Goal: Information Seeking & Learning: Learn about a topic

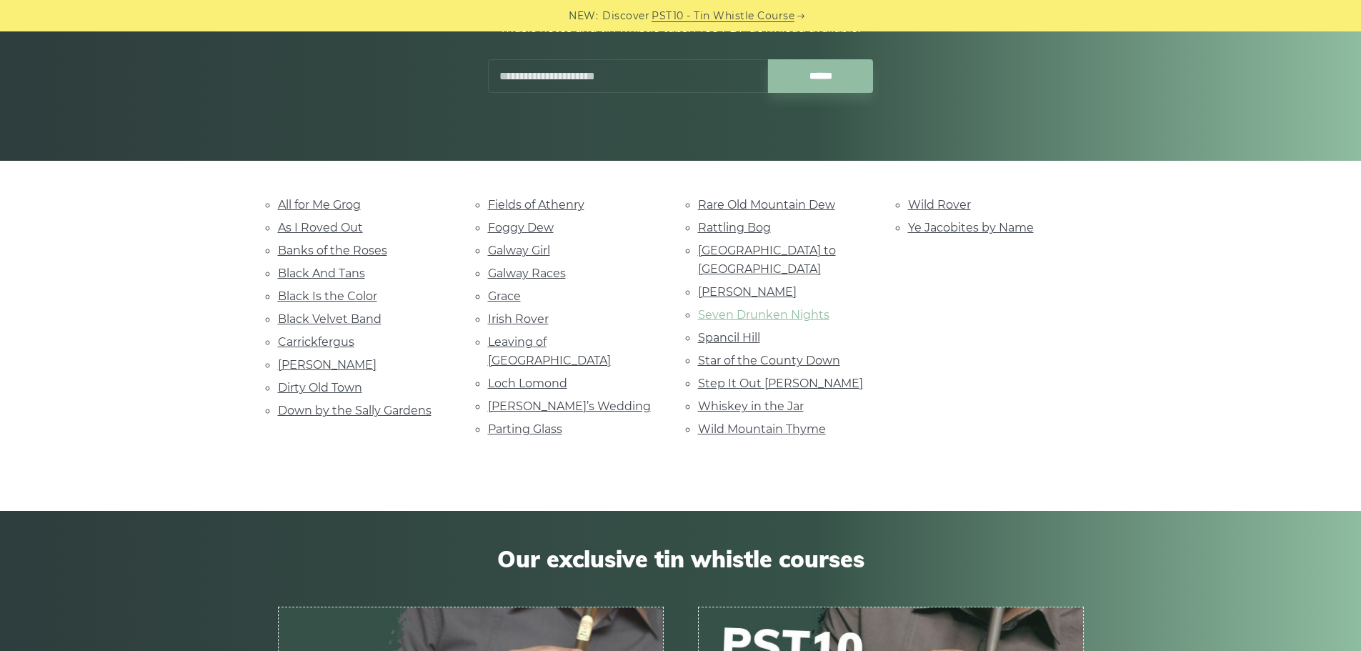
click at [768, 308] on link "Seven Drunken Nights" at bounding box center [763, 315] width 131 height 14
click at [506, 422] on link "Parting Glass" at bounding box center [525, 429] width 74 height 14
click at [507, 249] on link "Galway Girl" at bounding box center [519, 251] width 62 height 14
click at [516, 205] on link "Fields of Athenry" at bounding box center [536, 205] width 96 height 14
click at [290, 206] on link "All for Me Grog" at bounding box center [319, 205] width 83 height 14
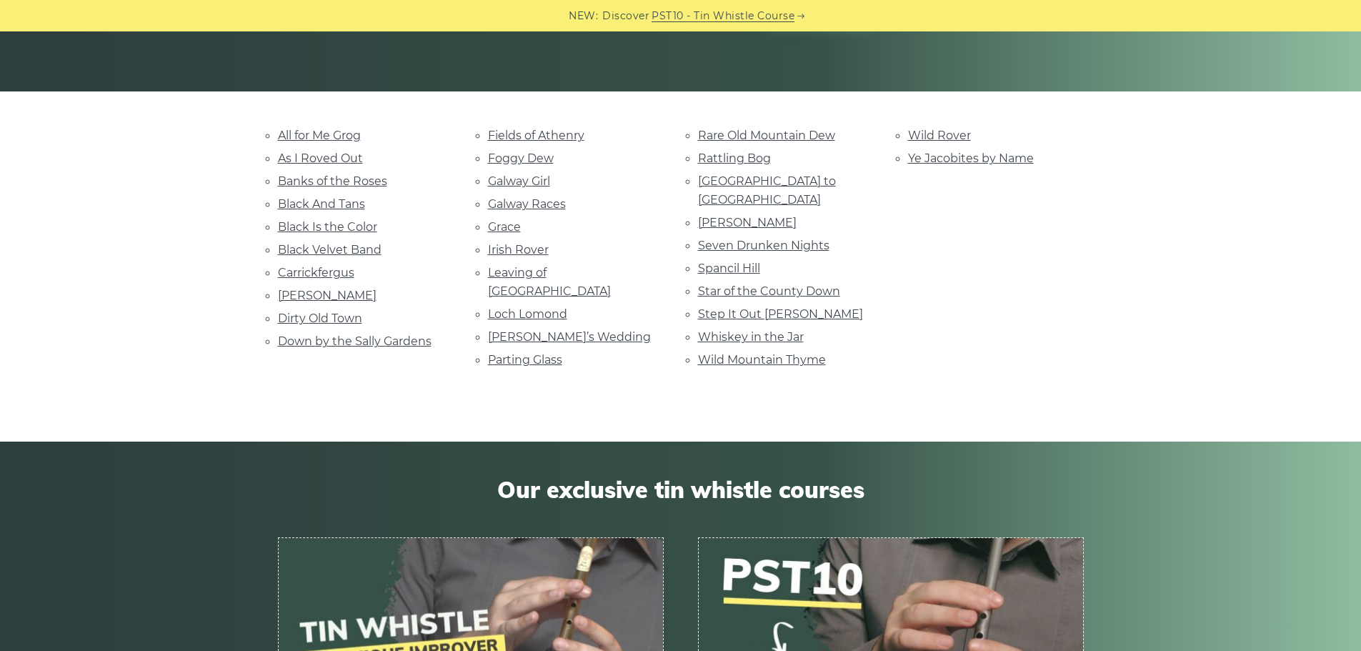
scroll to position [286, 0]
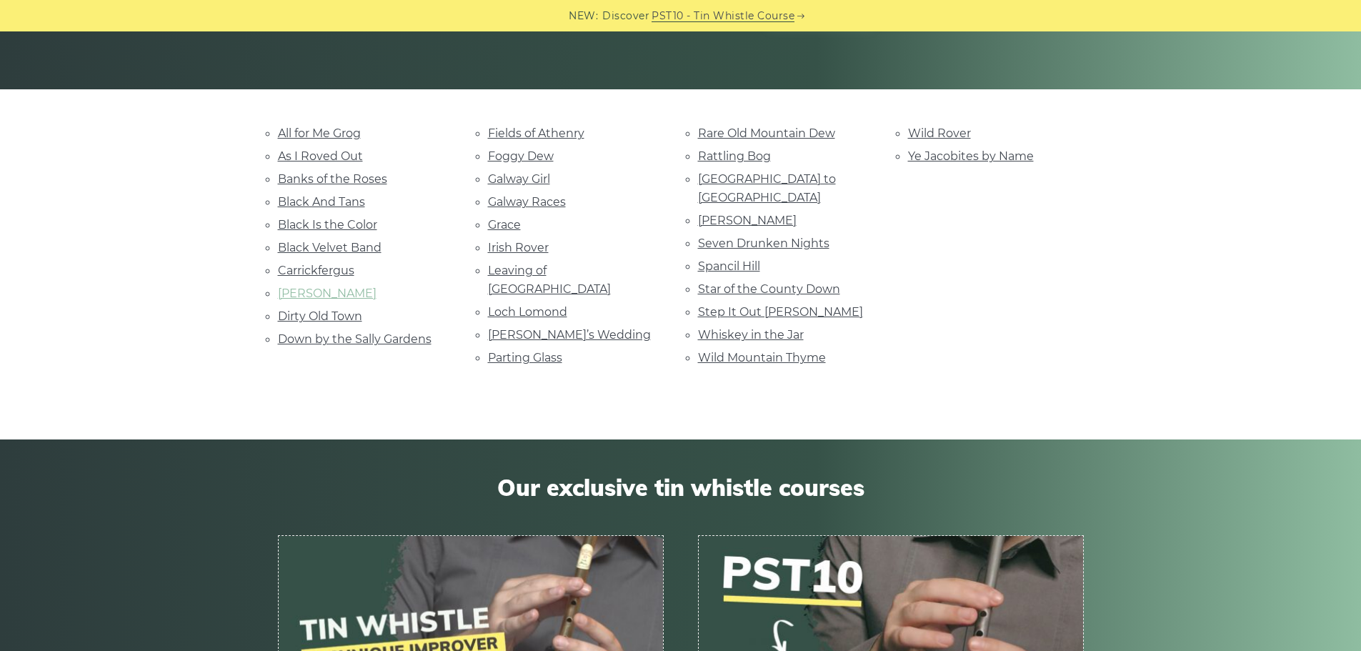
drag, startPoint x: 292, startPoint y: 300, endPoint x: 296, endPoint y: 294, distance: 7.7
click at [292, 300] on li "Danny Boy" at bounding box center [366, 293] width 176 height 19
click at [296, 294] on link "Danny Boy" at bounding box center [327, 293] width 99 height 14
click at [508, 305] on link "Loch Lomond" at bounding box center [527, 312] width 79 height 14
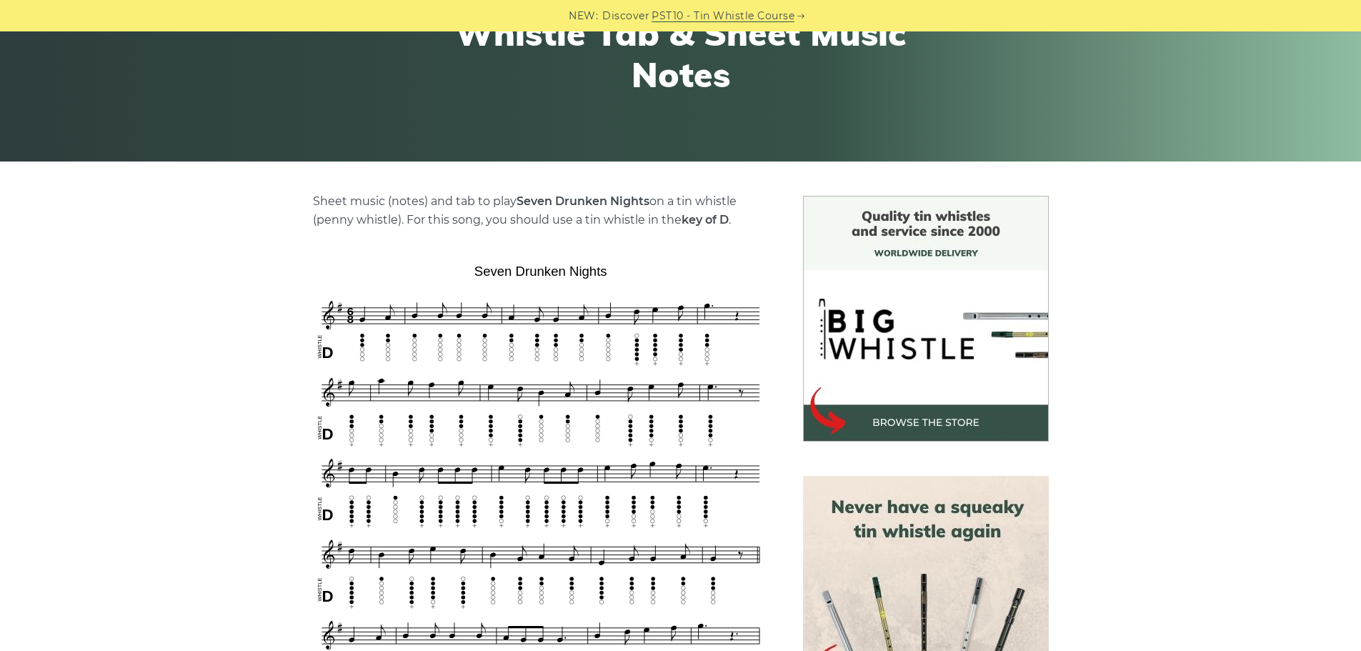
scroll to position [214, 0]
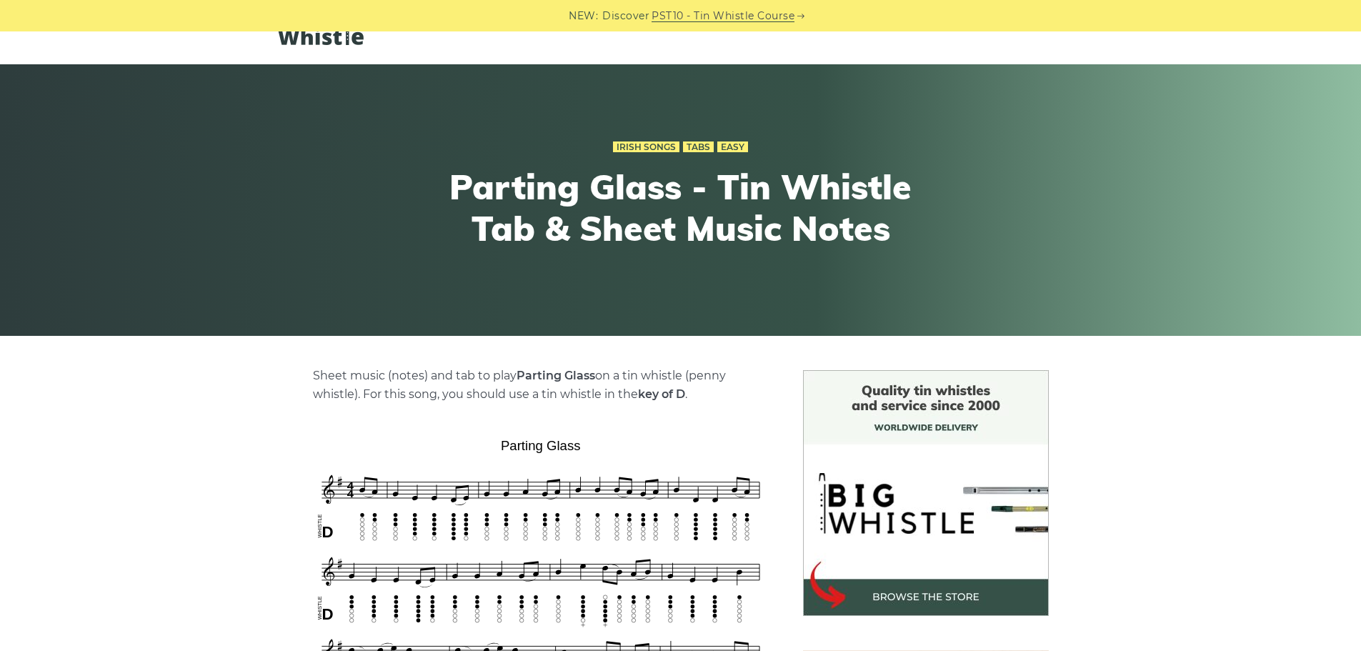
scroll to position [286, 0]
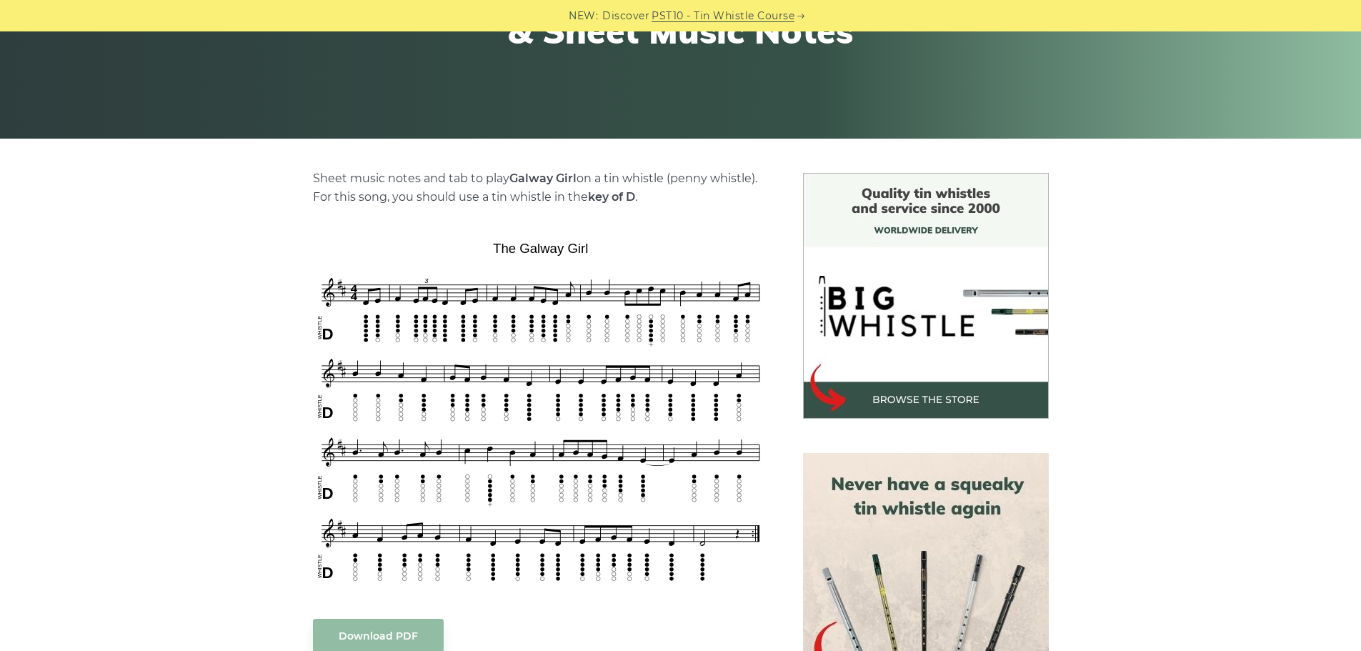
scroll to position [286, 0]
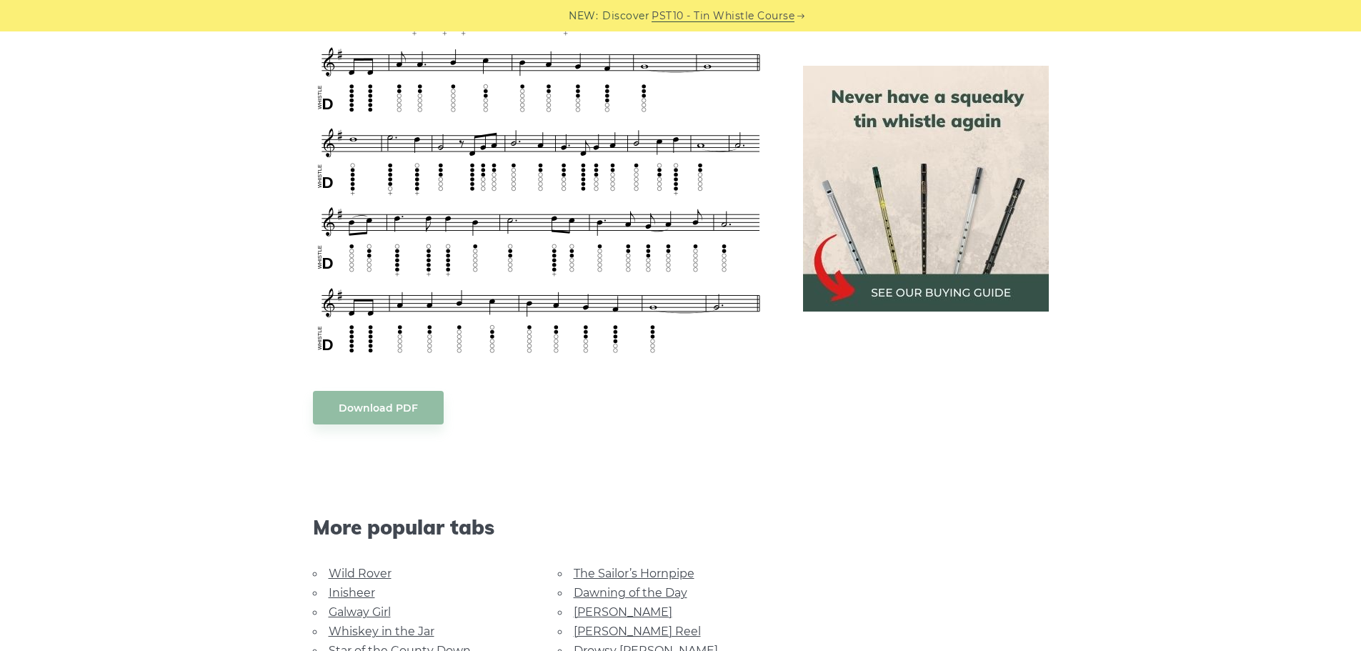
scroll to position [714, 0]
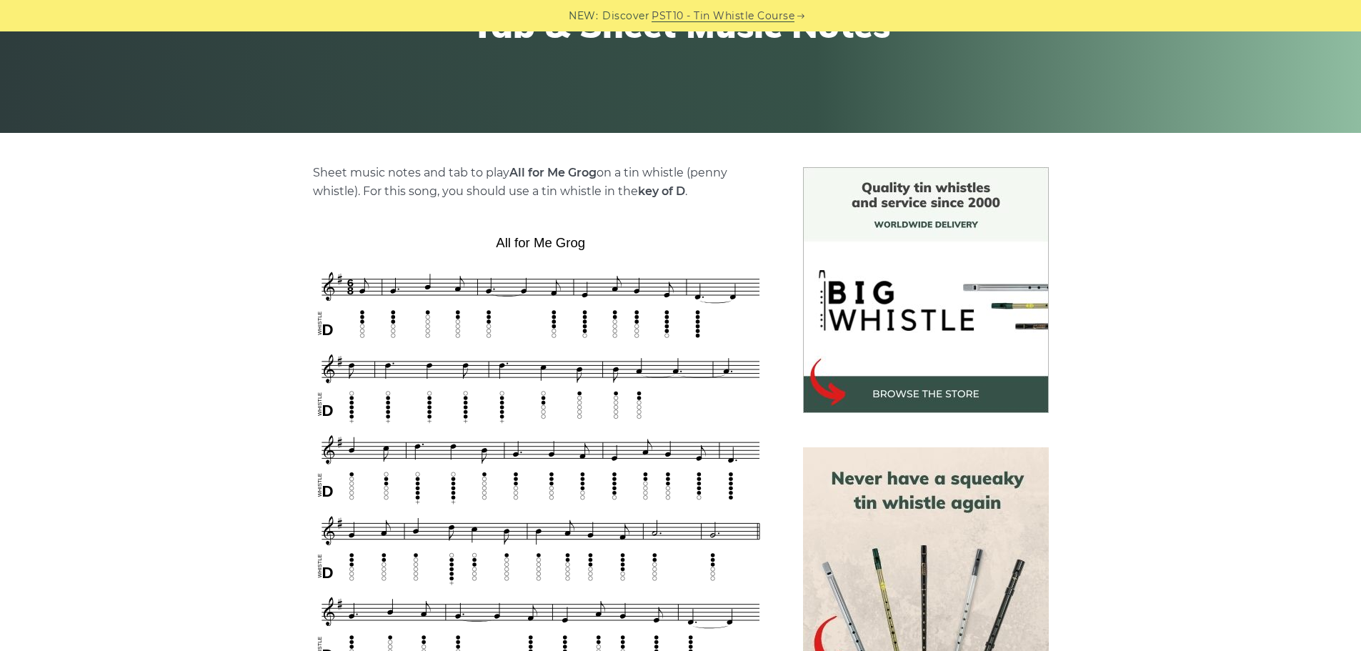
scroll to position [357, 0]
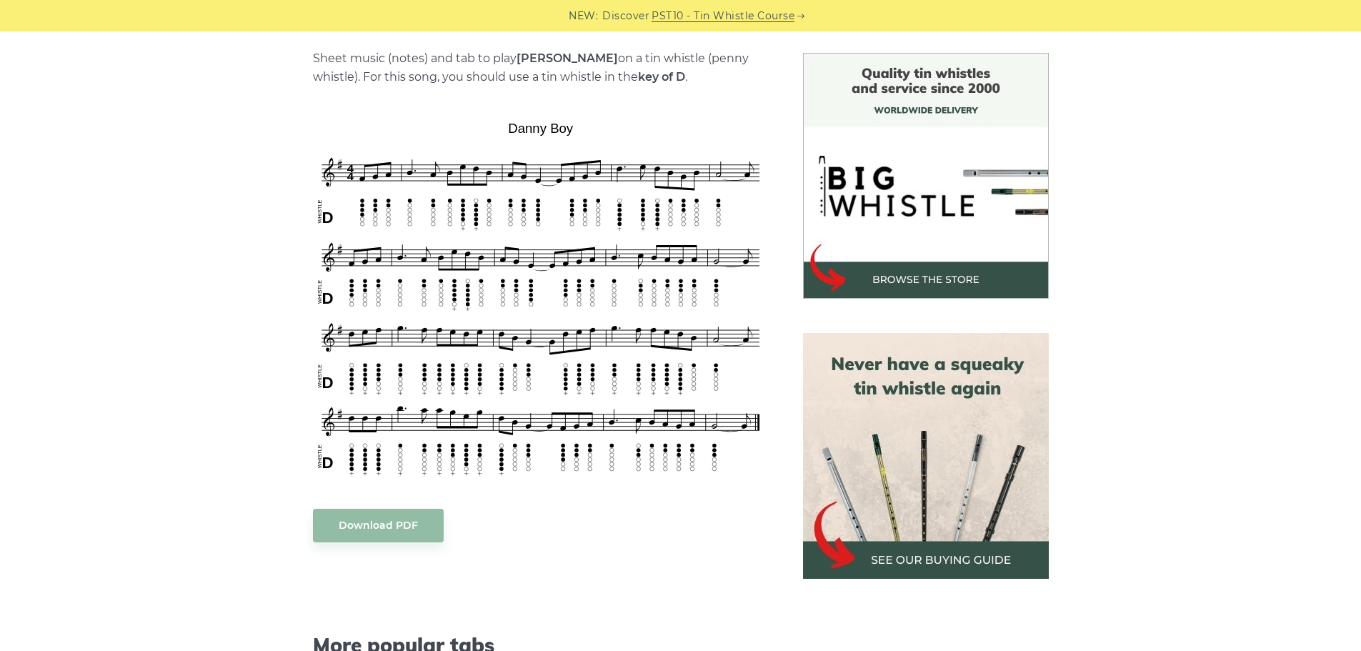
scroll to position [357, 0]
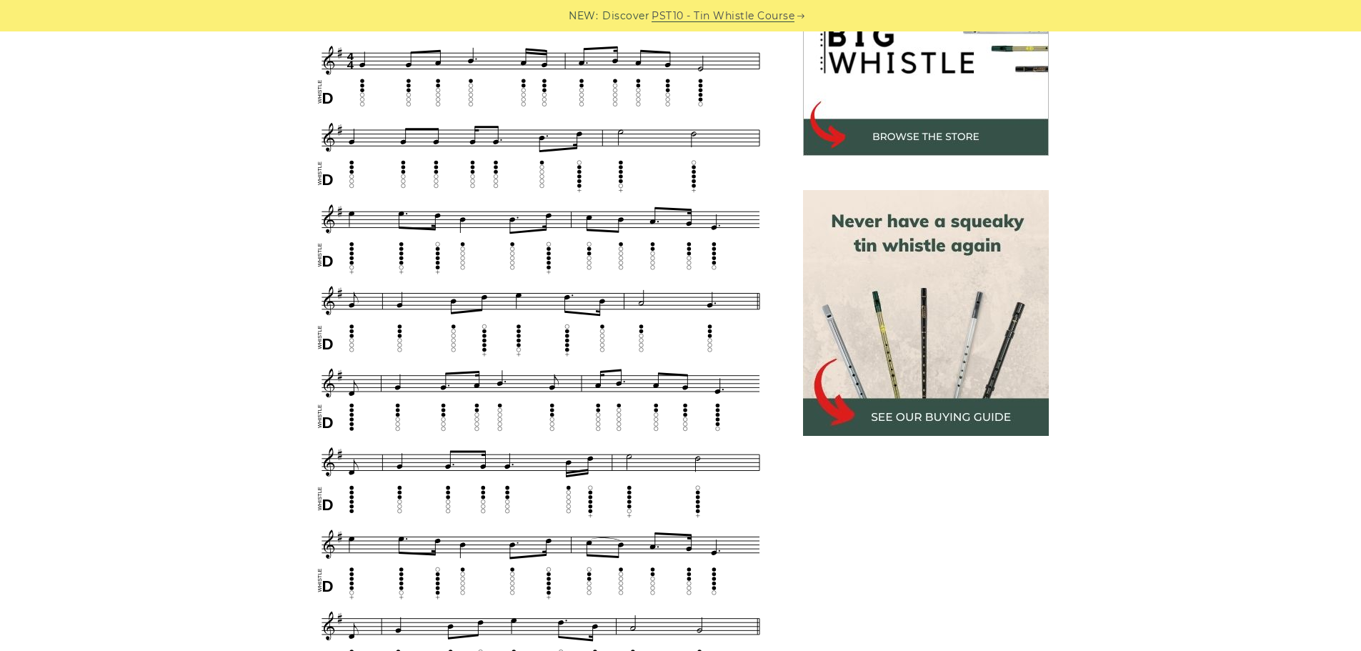
scroll to position [500, 0]
